Goal: Information Seeking & Learning: Learn about a topic

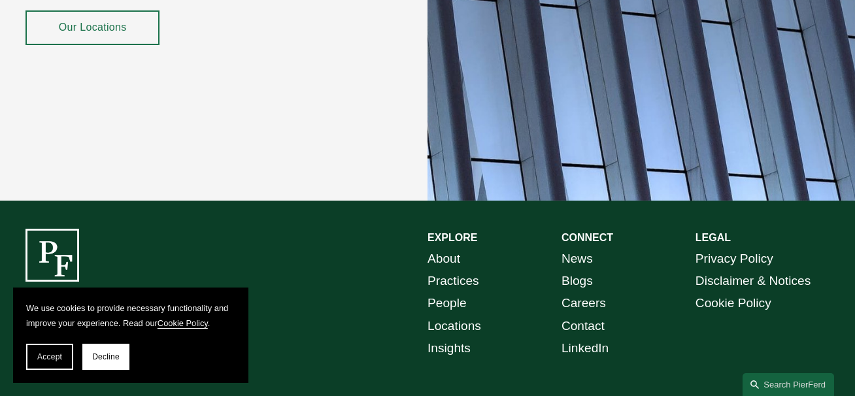
scroll to position [2339, 0]
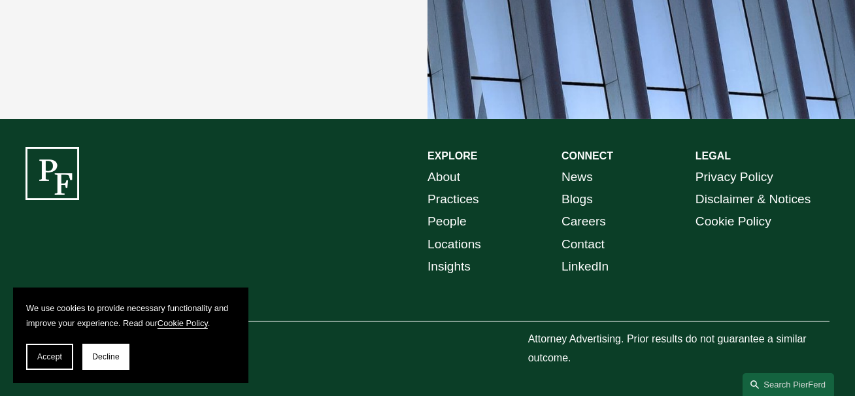
click at [439, 220] on link "People" at bounding box center [447, 222] width 39 height 22
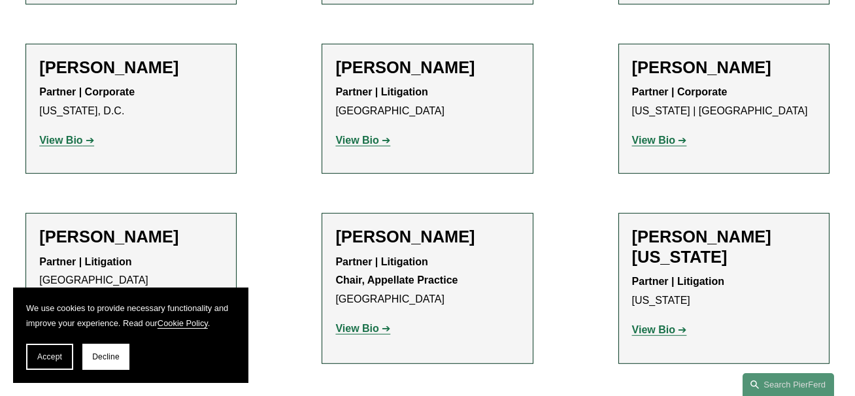
scroll to position [15696, 0]
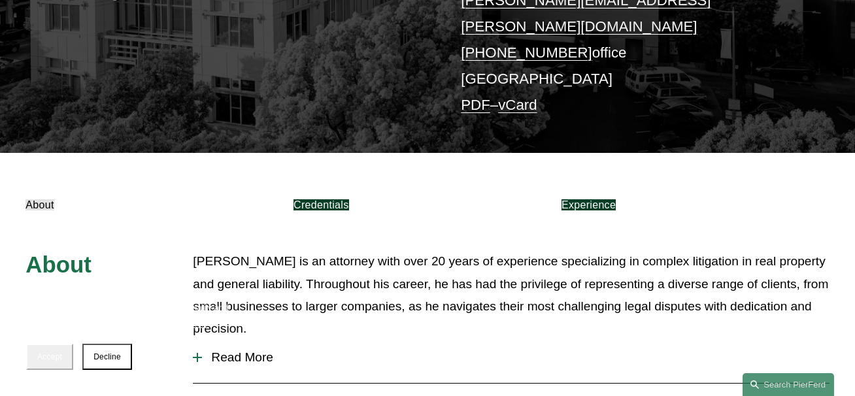
scroll to position [409, 0]
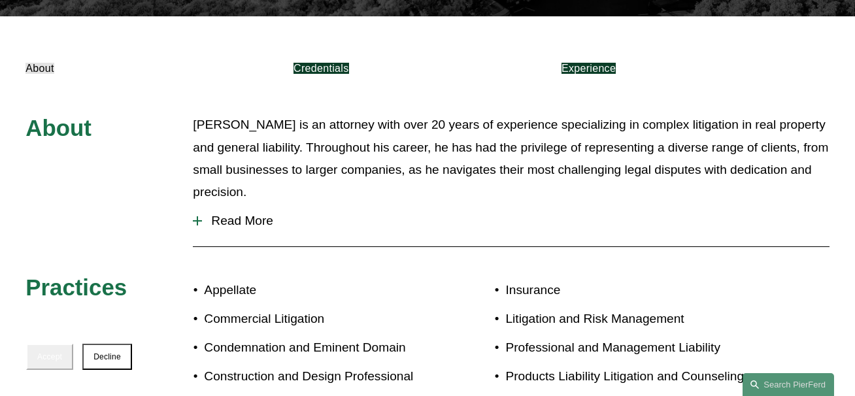
click at [187, 197] on div "About Matthew is an attorney with over 20 years of experience specializing in c…" at bounding box center [427, 268] width 855 height 309
click at [209, 214] on span "Read More" at bounding box center [515, 221] width 627 height 14
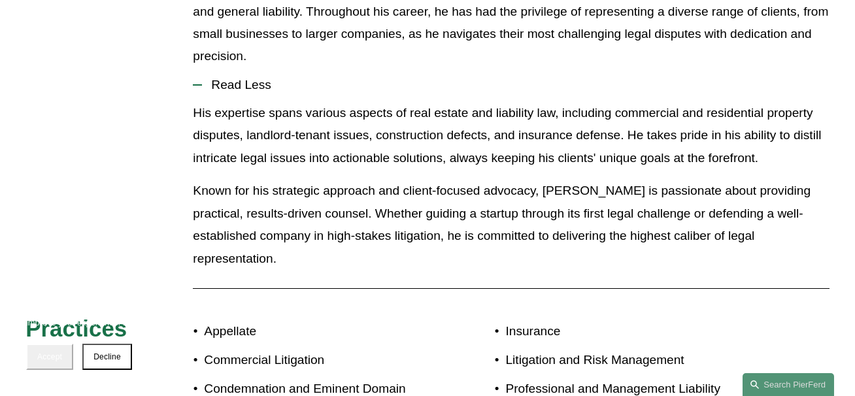
scroll to position [681, 0]
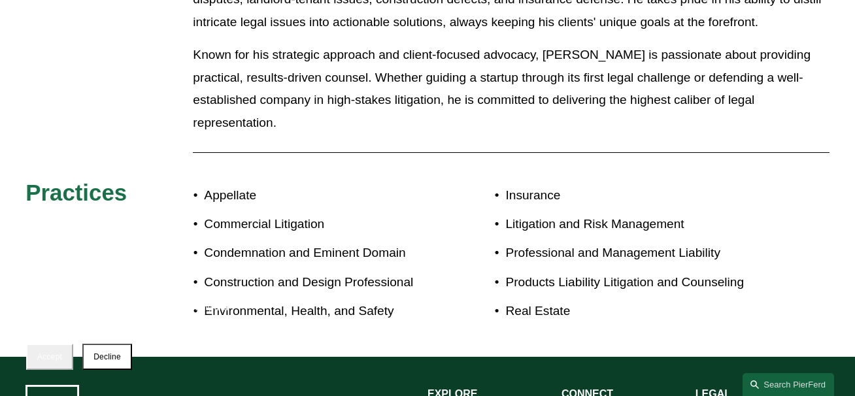
click at [60, 344] on button "Accept" at bounding box center [49, 357] width 47 height 26
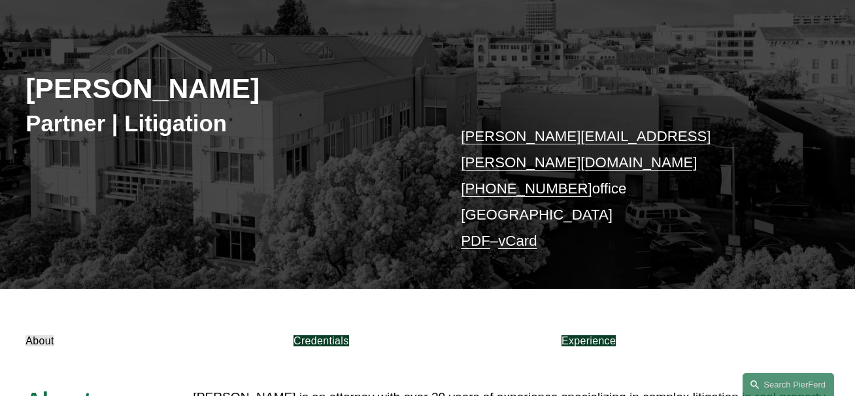
scroll to position [409, 0]
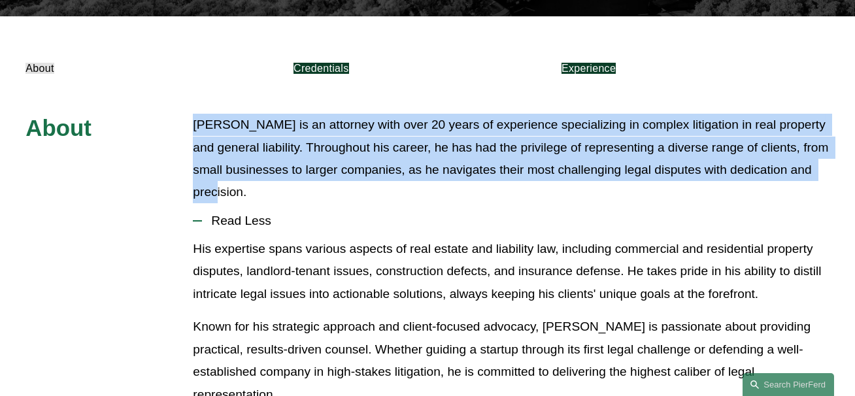
drag, startPoint x: 260, startPoint y: 180, endPoint x: 175, endPoint y: 110, distance: 110.1
click at [175, 114] on div "About Matthew is an attorney with over 20 years of experience specializing in c…" at bounding box center [427, 357] width 855 height 487
drag, startPoint x: 275, startPoint y: 165, endPoint x: 500, endPoint y: 239, distance: 236.8
click at [275, 165] on p "Matthew is an attorney with over 20 years of experience specializing in complex…" at bounding box center [511, 159] width 636 height 90
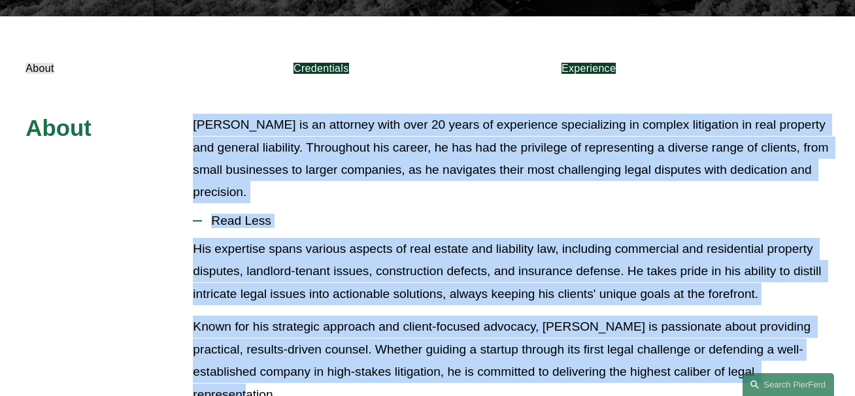
drag, startPoint x: 789, startPoint y: 354, endPoint x: 173, endPoint y: 99, distance: 667.3
click at [173, 114] on div "About Matthew is an attorney with over 20 years of experience specializing in c…" at bounding box center [427, 357] width 855 height 487
click at [211, 114] on p "Matthew is an attorney with over 20 years of experience specializing in complex…" at bounding box center [511, 159] width 636 height 90
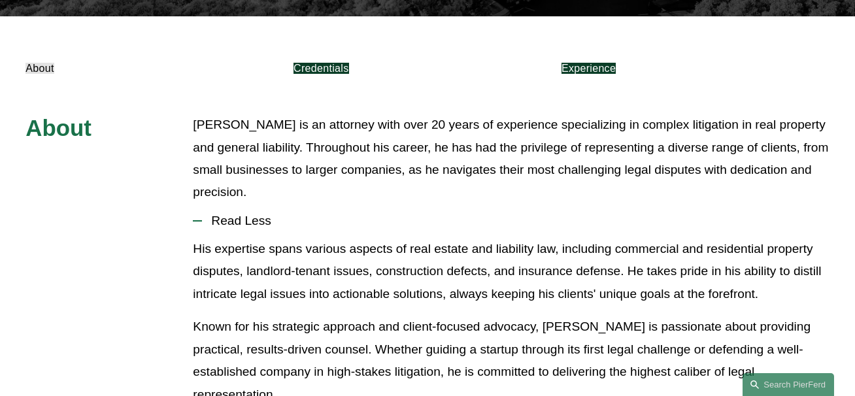
click at [349, 63] on link "Credentials" at bounding box center [321, 68] width 55 height 11
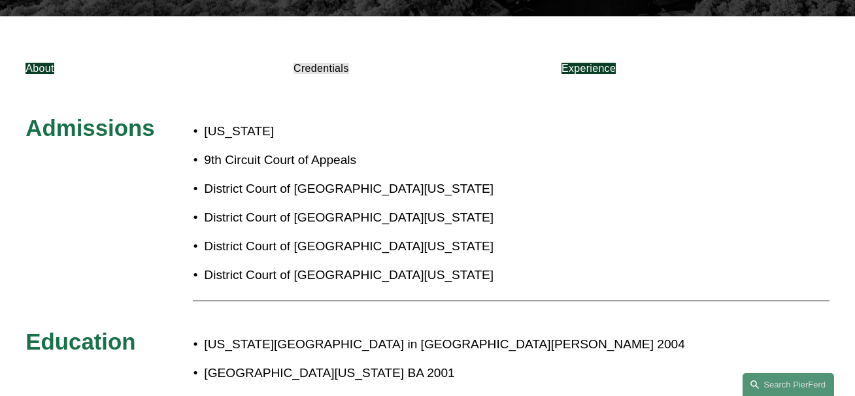
click at [616, 63] on link "Experience" at bounding box center [589, 68] width 54 height 11
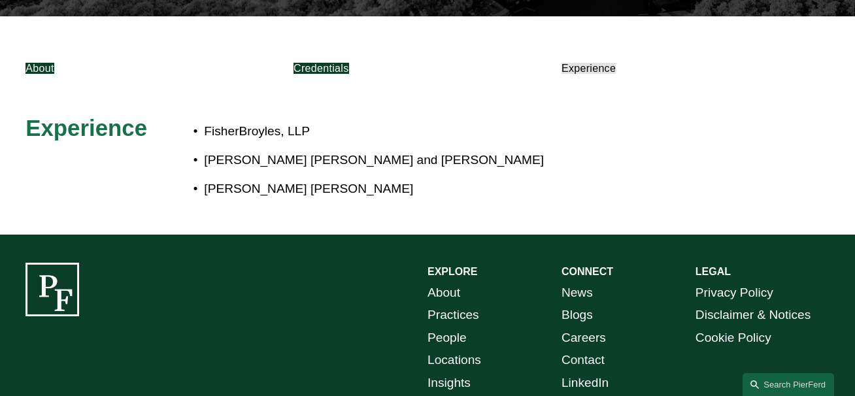
click at [349, 63] on link "Credentials" at bounding box center [321, 68] width 55 height 11
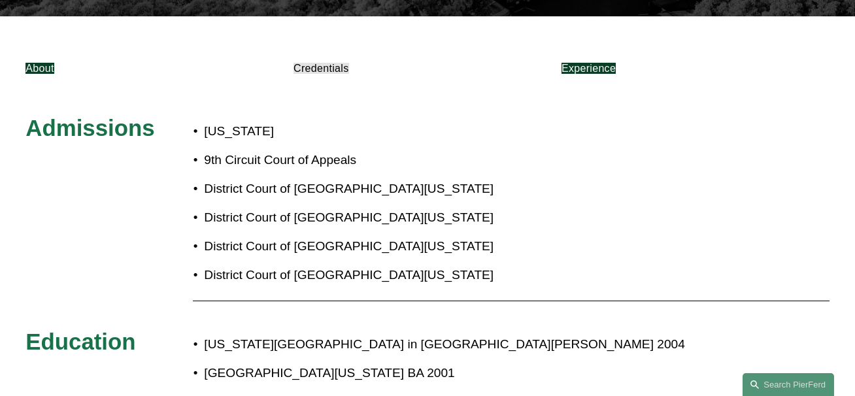
click at [616, 63] on link "Experience" at bounding box center [589, 68] width 54 height 11
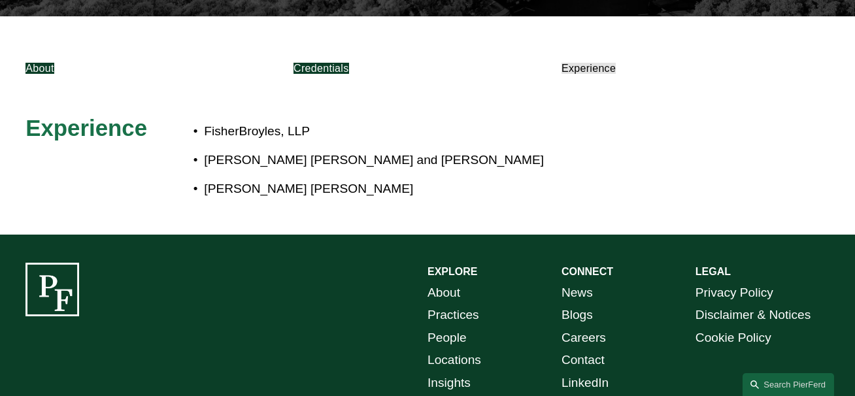
drag, startPoint x: 214, startPoint y: 109, endPoint x: 310, endPoint y: 109, distance: 96.1
click at [309, 120] on p "FisherBroyles, LLP" at bounding box center [466, 131] width 525 height 22
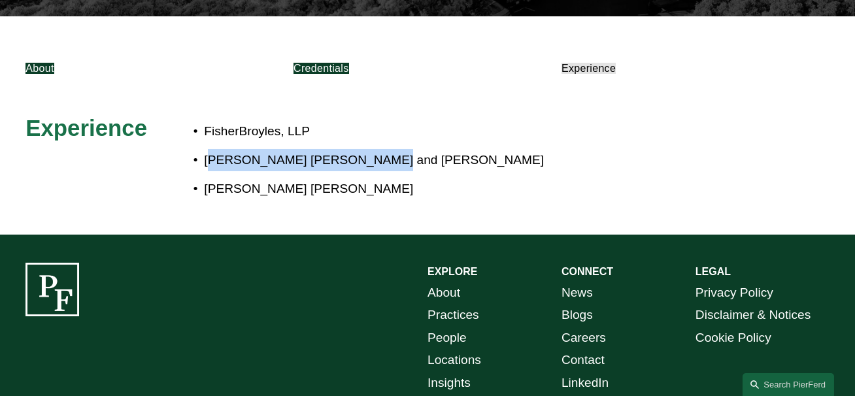
drag, startPoint x: 211, startPoint y: 145, endPoint x: 379, endPoint y: 145, distance: 168.1
click at [379, 149] on p "Wood Smith Henning and Berman" at bounding box center [466, 160] width 525 height 22
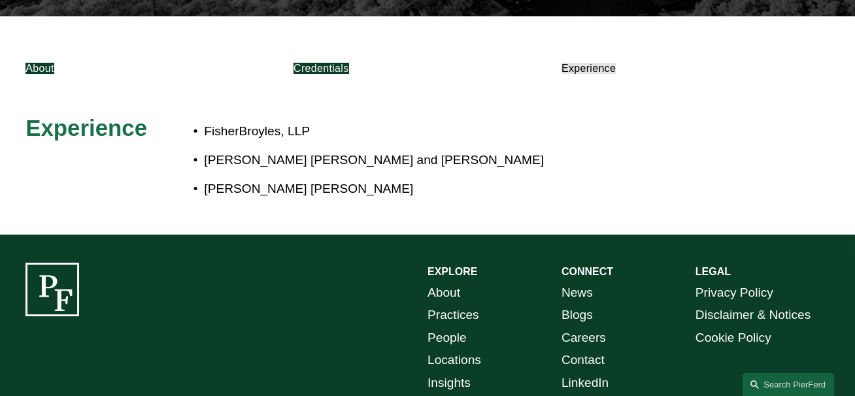
click at [347, 178] on p "Lorber Greenfield Polito" at bounding box center [466, 189] width 525 height 22
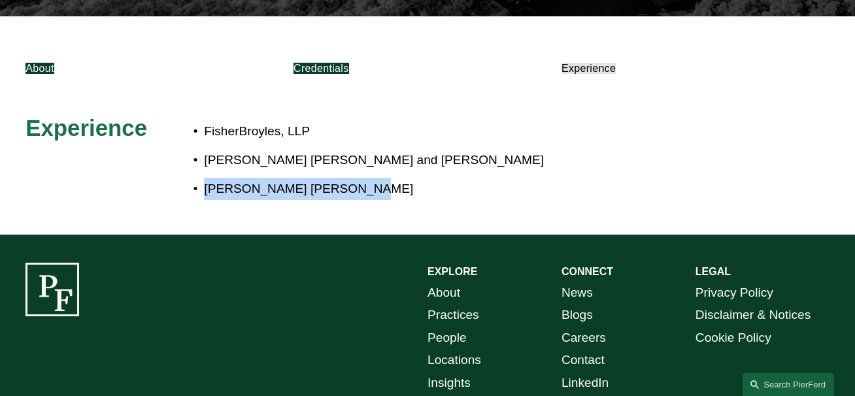
drag, startPoint x: 337, startPoint y: 164, endPoint x: 206, endPoint y: 169, distance: 130.9
click at [206, 178] on p "Lorber Greenfield Polito" at bounding box center [466, 189] width 525 height 22
copy p "Lorber Greenfield Polito"
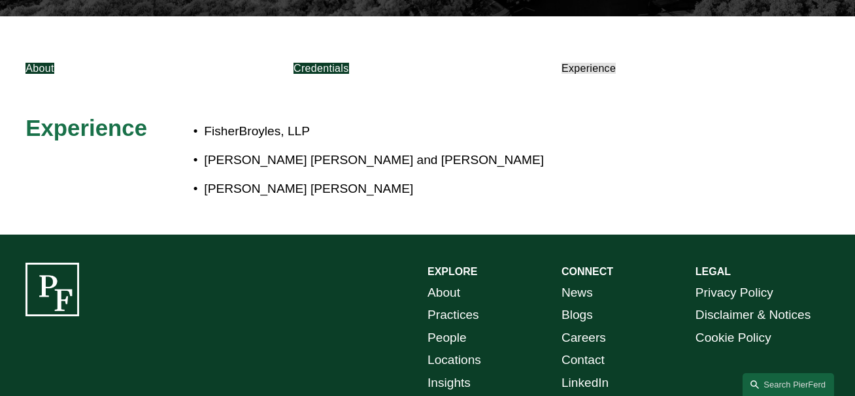
click at [416, 149] on p "Wood Smith Henning and Berman" at bounding box center [466, 160] width 525 height 22
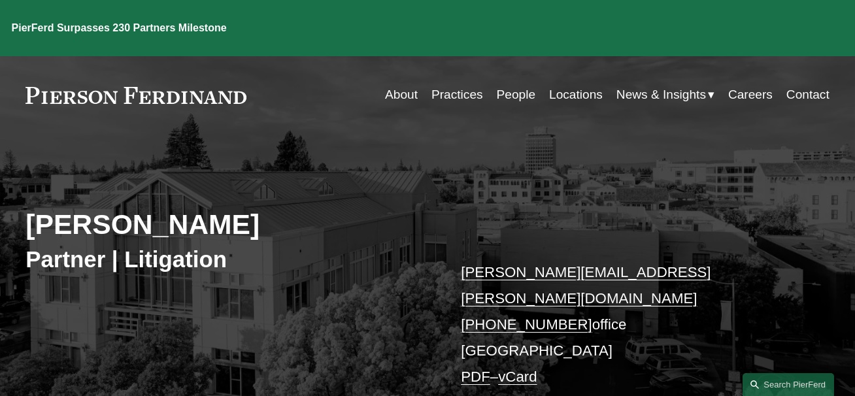
click at [529, 82] on link "People" at bounding box center [516, 94] width 39 height 25
